Goal: Task Accomplishment & Management: Complete application form

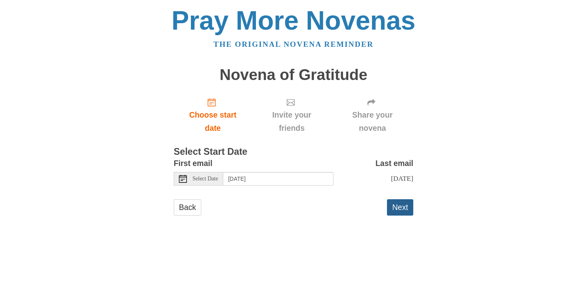
click at [398, 215] on button "Next" at bounding box center [400, 207] width 26 height 16
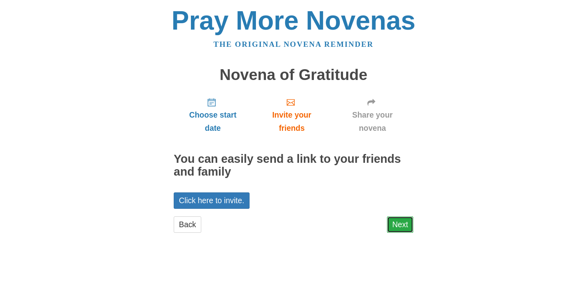
click at [399, 227] on link "Next" at bounding box center [400, 224] width 26 height 16
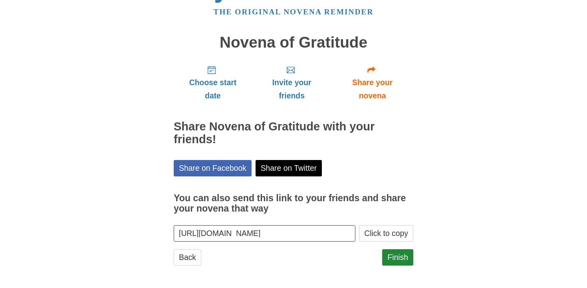
scroll to position [33, 0]
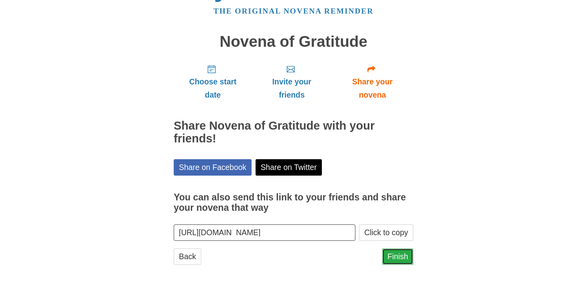
click at [398, 257] on link "Finish" at bounding box center [397, 256] width 31 height 16
